Goal: Transaction & Acquisition: Purchase product/service

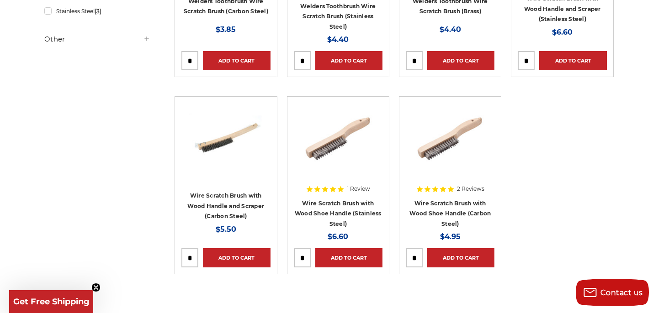
scroll to position [293, 0]
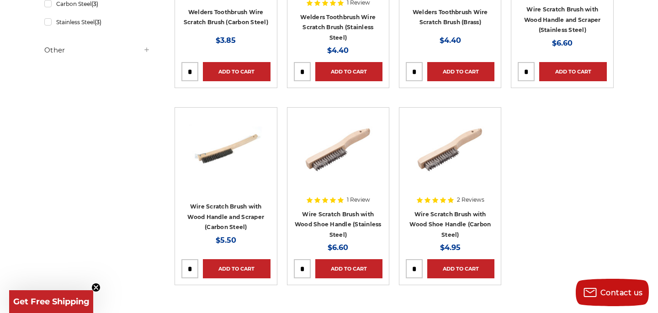
click at [329, 157] on img at bounding box center [338, 150] width 73 height 73
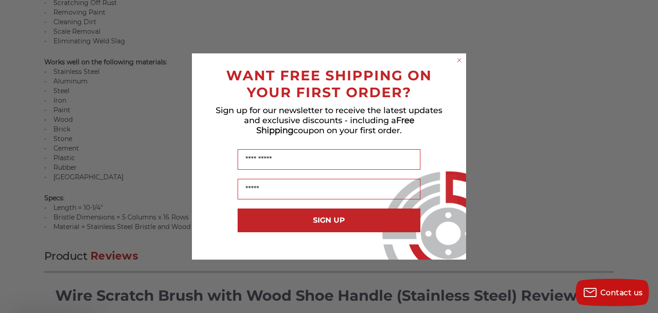
scroll to position [791, 0]
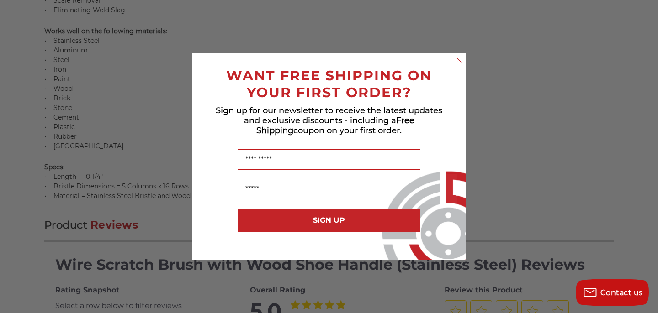
click at [460, 58] on circle "Close dialog" at bounding box center [459, 60] width 9 height 9
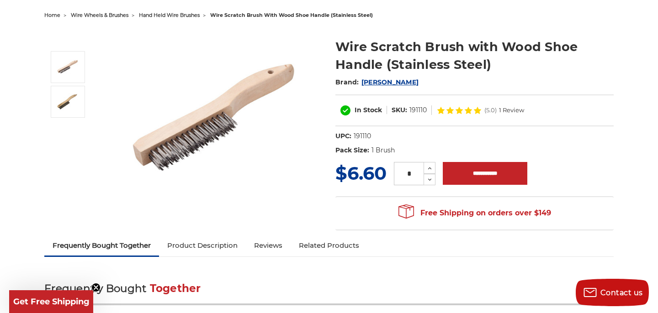
scroll to position [83, 0]
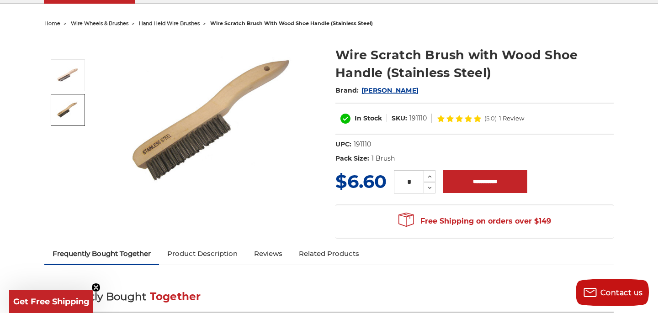
click at [74, 105] on img at bounding box center [67, 109] width 23 height 17
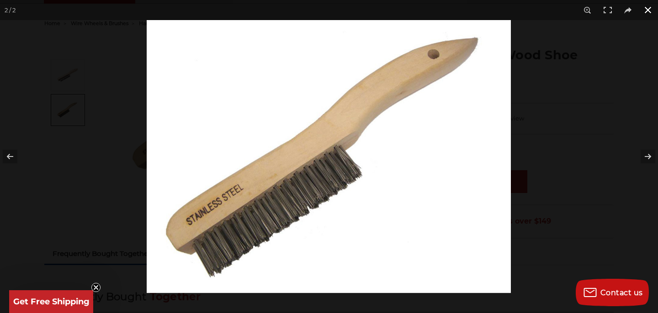
click at [642, 14] on button at bounding box center [648, 10] width 20 height 20
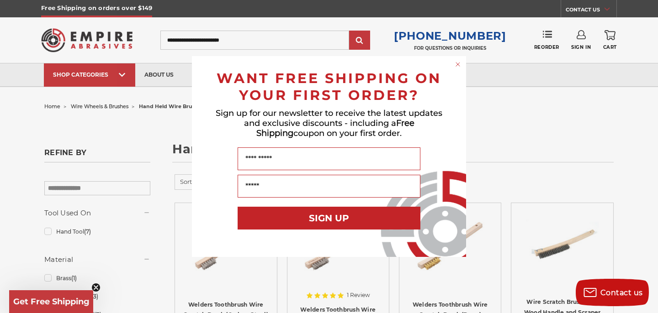
click at [512, 108] on div "Close dialog WANT FREE SHIPPING ON YOUR FIRST ORDER? Sign up for our newsletter…" at bounding box center [329, 156] width 658 height 313
click at [455, 65] on circle "Close dialog" at bounding box center [458, 64] width 9 height 9
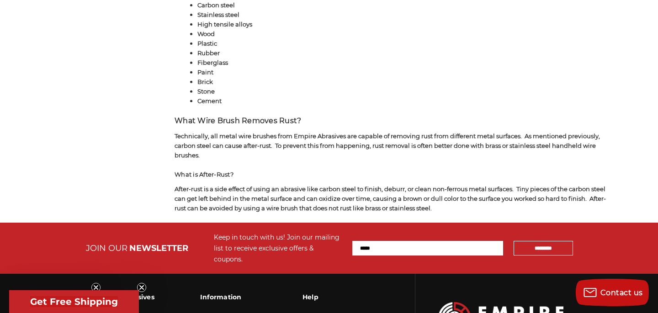
scroll to position [1633, 0]
